Goal: Task Accomplishment & Management: Manage account settings

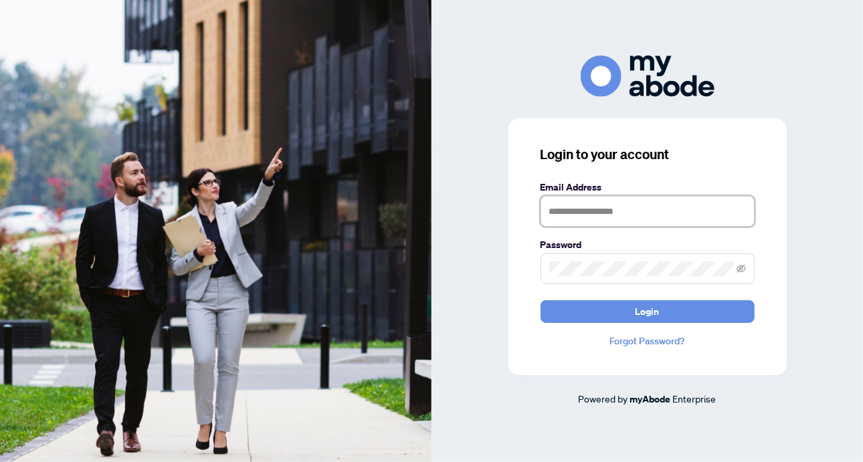
type input "**********"
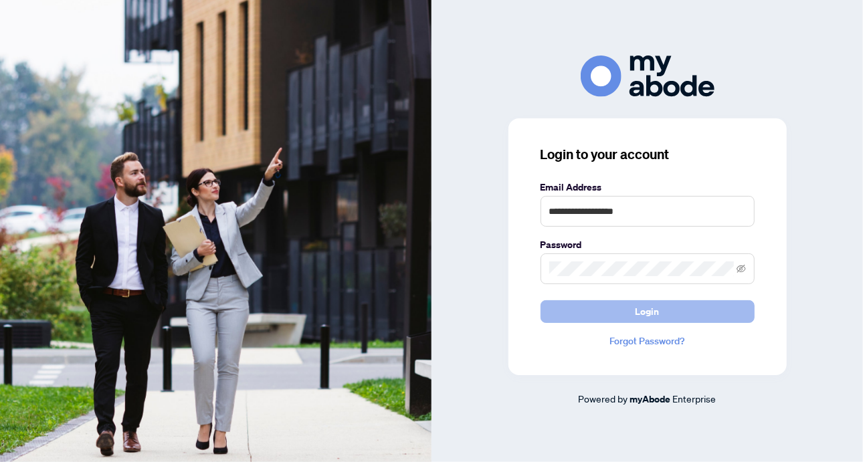
click at [637, 315] on span "Login" at bounding box center [648, 311] width 24 height 21
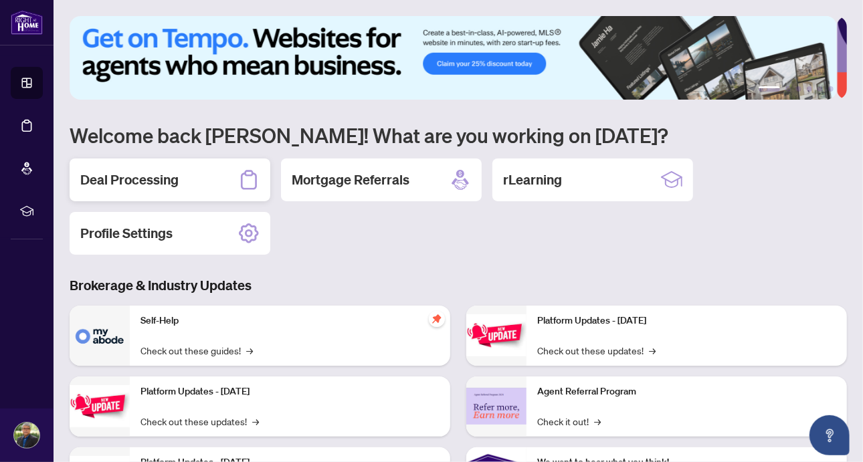
click at [129, 181] on h2 "Deal Processing" at bounding box center [129, 180] width 98 height 19
click at [129, 181] on main "1 2 3 4 5 6 Welcome back [PERSON_NAME]! What are you working on [DATE]? Deal Pr…" at bounding box center [459, 231] width 810 height 462
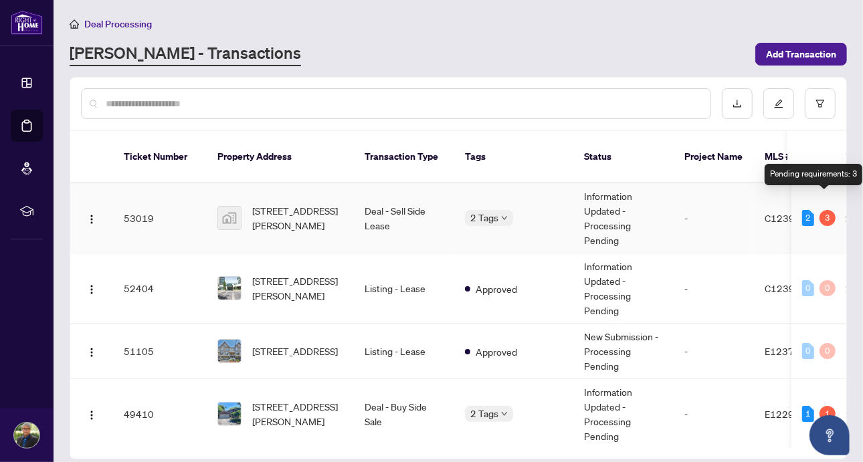
click at [824, 210] on div "3" at bounding box center [828, 218] width 16 height 16
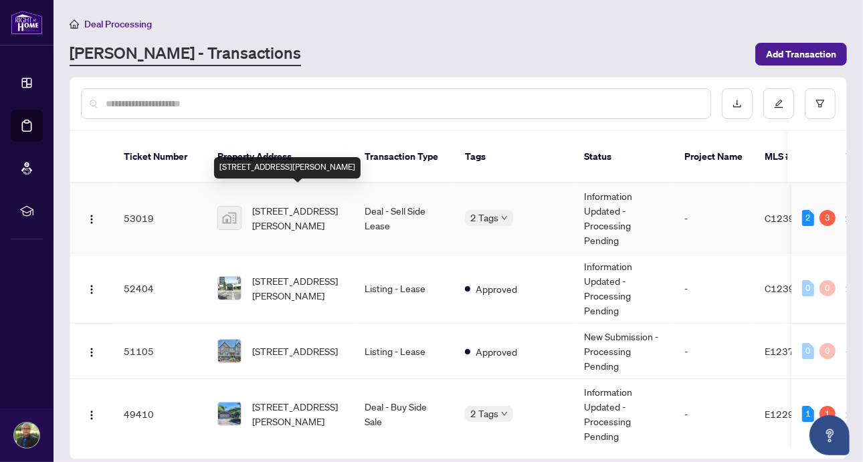
click at [311, 206] on span "[STREET_ADDRESS][PERSON_NAME]" at bounding box center [297, 217] width 91 height 29
click at [311, 206] on main "Deal Processing [PERSON_NAME] - Transactions Add Transaction Ticket Number Prop…" at bounding box center [459, 231] width 810 height 462
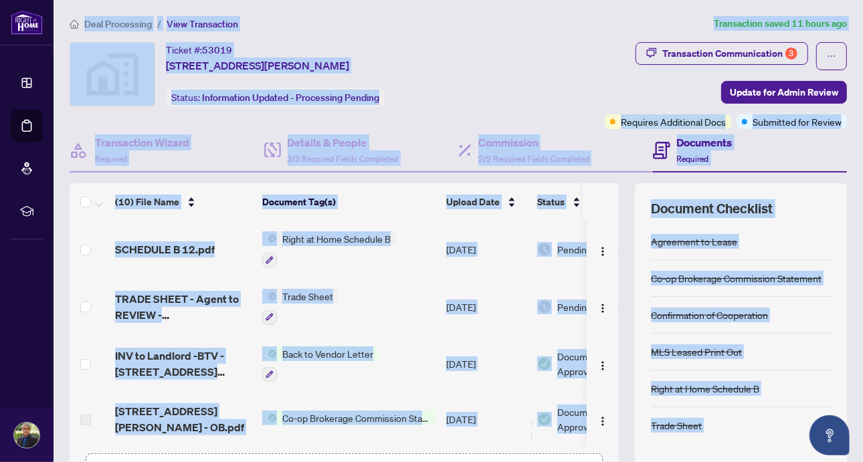
click at [492, 70] on div "Ticket #: 53019 [STREET_ADDRESS][PERSON_NAME] Status: Information Updated - Pro…" at bounding box center [281, 74] width 423 height 64
click at [565, 74] on div "Transaction Communication 3 Update for Admin Review Requires Additional Docs Su…" at bounding box center [673, 85] width 350 height 87
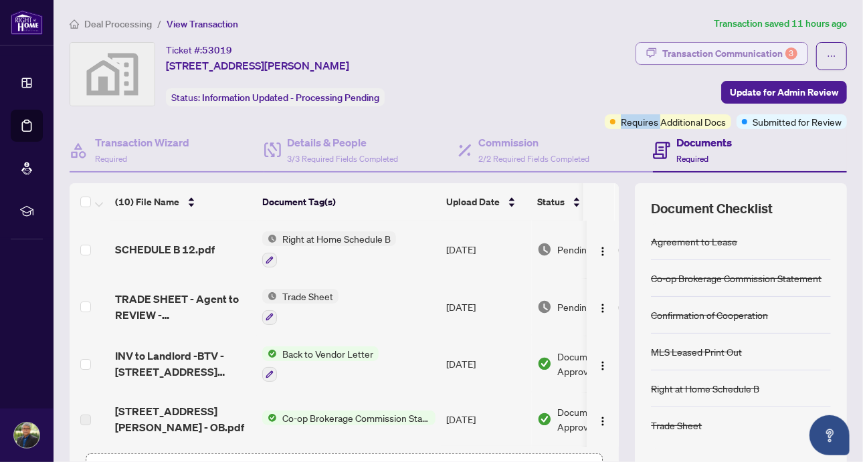
click at [714, 50] on div "Transaction Communication 3" at bounding box center [729, 53] width 135 height 21
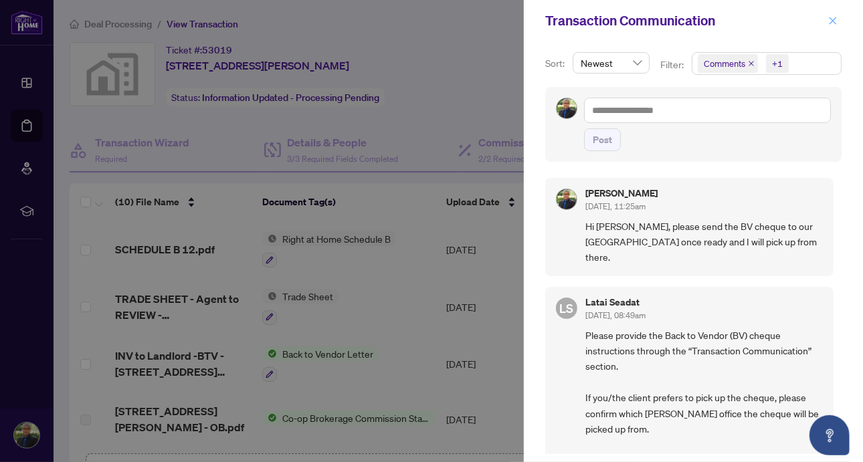
click at [825, 19] on button "button" at bounding box center [832, 21] width 17 height 16
click at [826, 19] on button "button" at bounding box center [832, 21] width 17 height 16
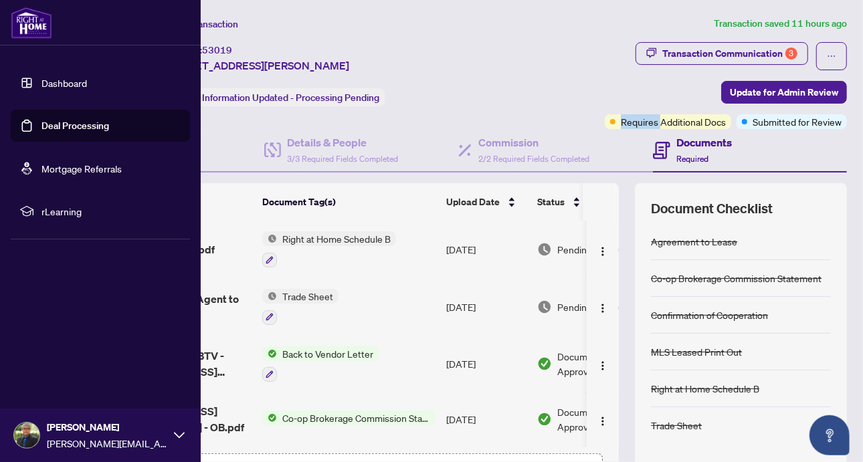
click at [63, 122] on link "Deal Processing" at bounding box center [75, 126] width 68 height 12
